Goal: Information Seeking & Learning: Learn about a topic

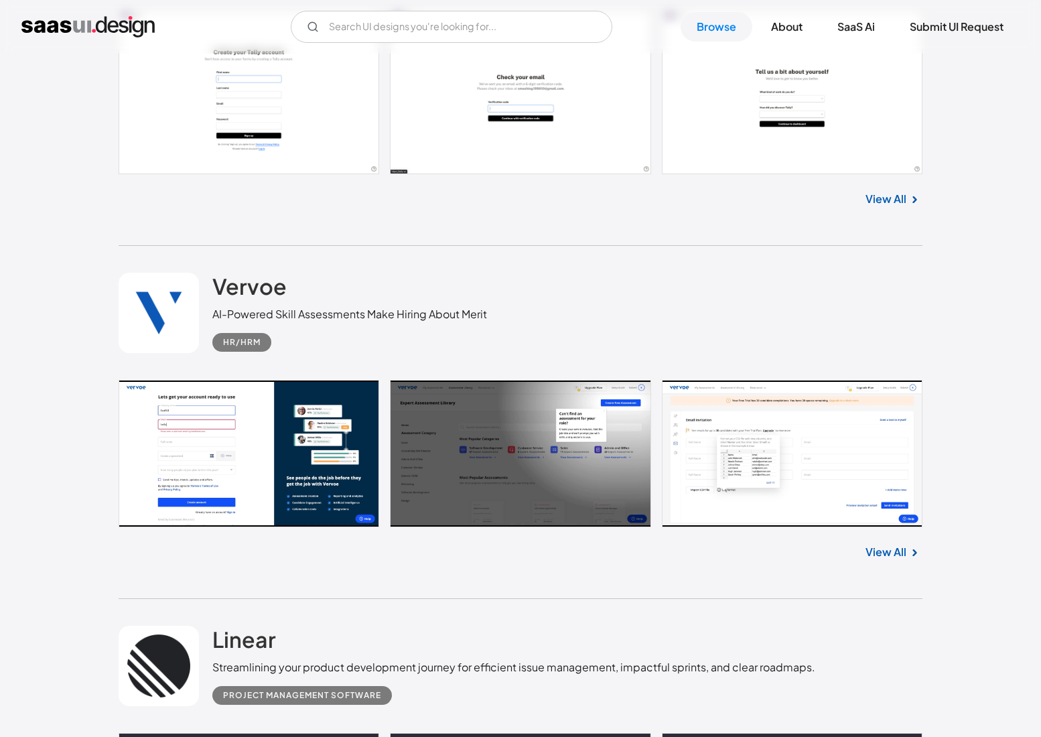
scroll to position [13089, 0]
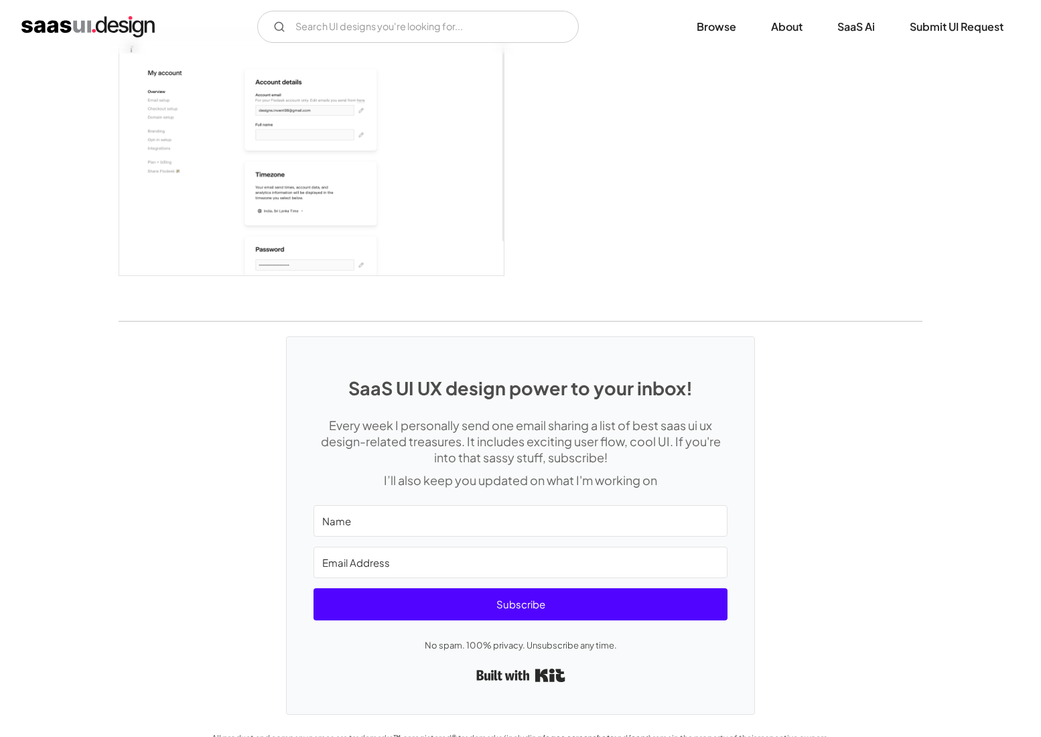
scroll to position [3827, 0]
